Goal: Information Seeking & Learning: Learn about a topic

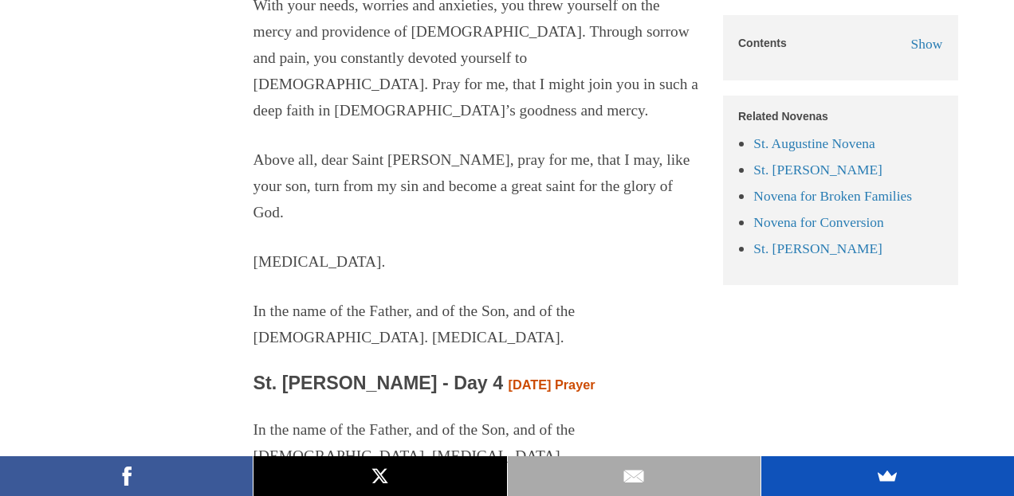
scroll to position [3518, 0]
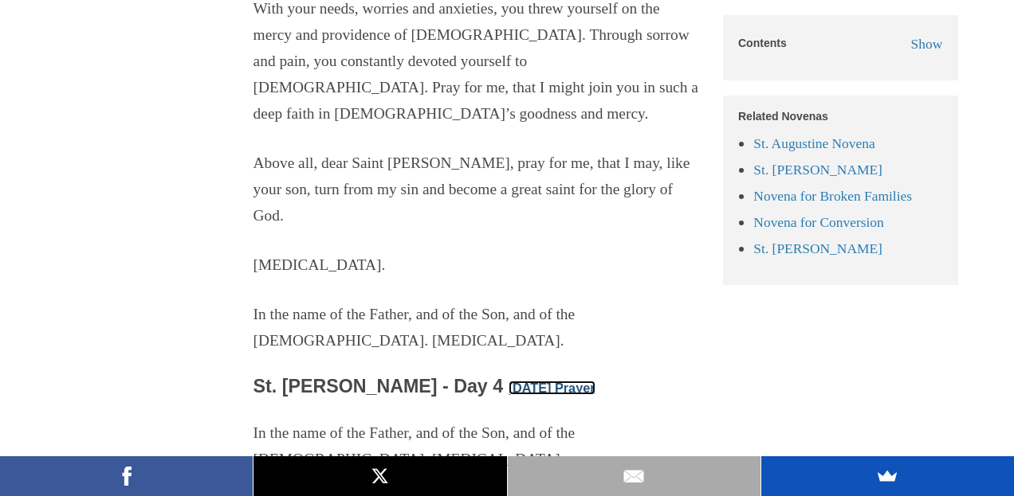
click at [562, 381] on link "[DATE] Prayer" at bounding box center [551, 388] width 87 height 14
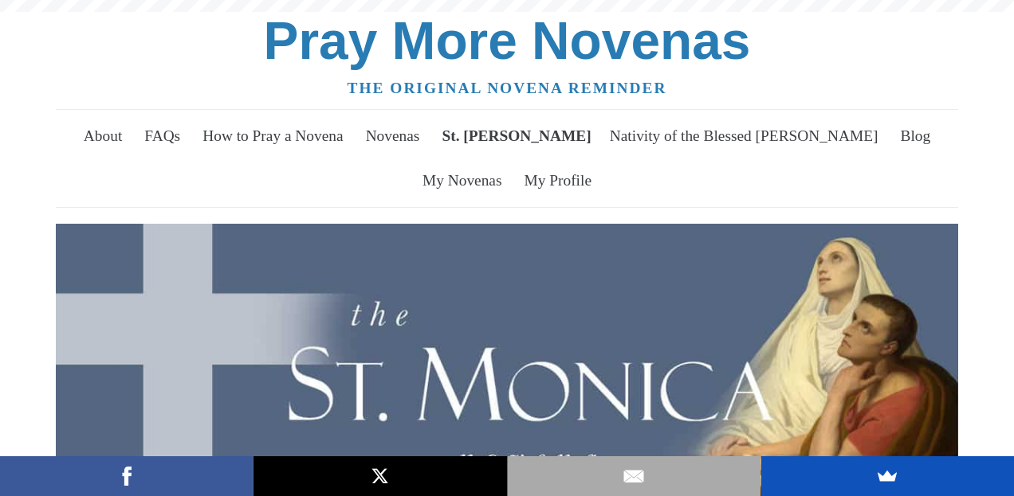
scroll to position [3518, 0]
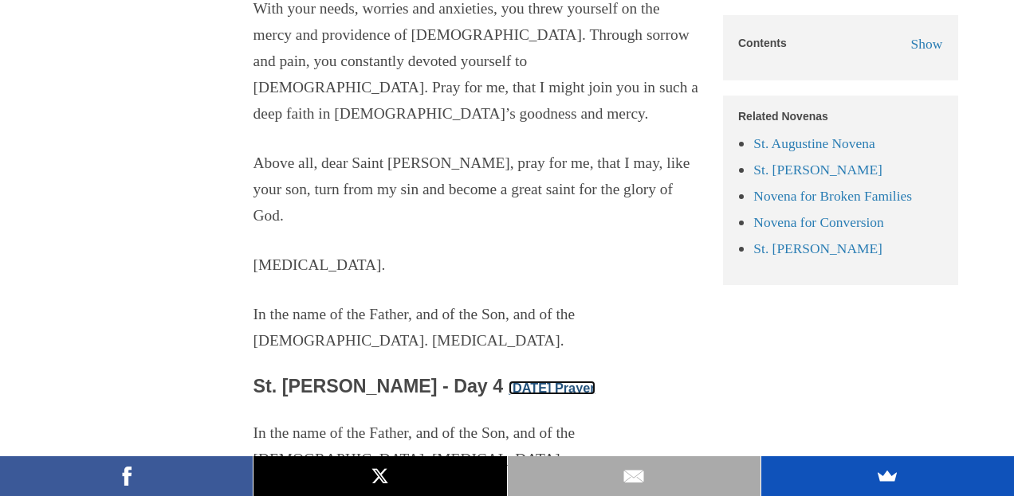
click at [536, 381] on link "[DATE] Prayer" at bounding box center [551, 388] width 87 height 14
